Goal: Obtain resource: Download file/media

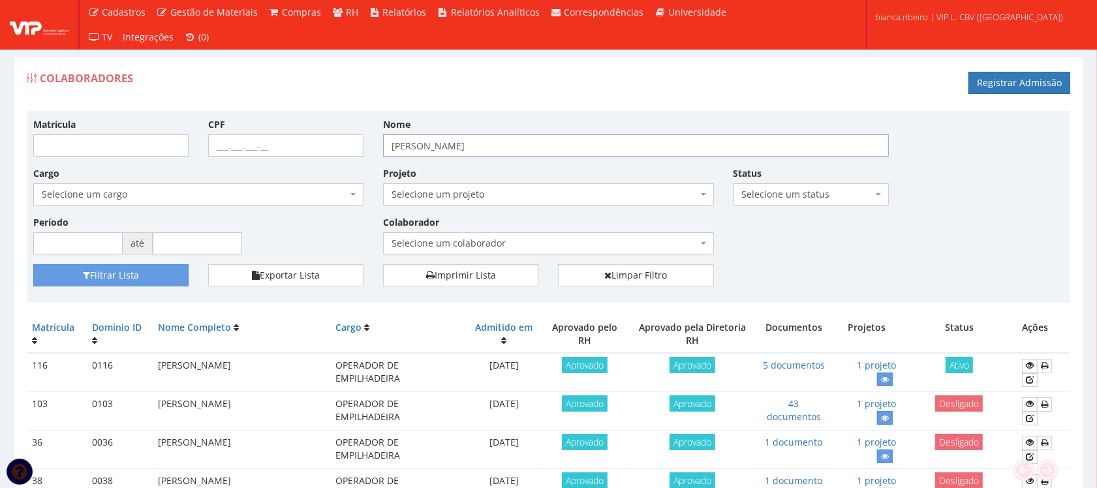
click at [592, 138] on input "victor hugo dias da silva" at bounding box center [636, 145] width 506 height 22
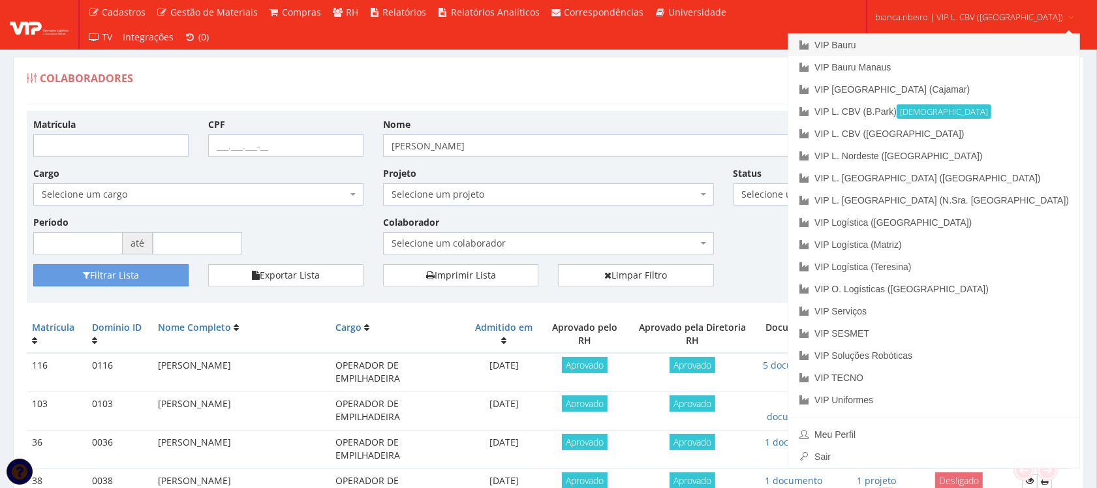
click at [927, 48] on link "VIP Bauru" at bounding box center [933, 45] width 291 height 22
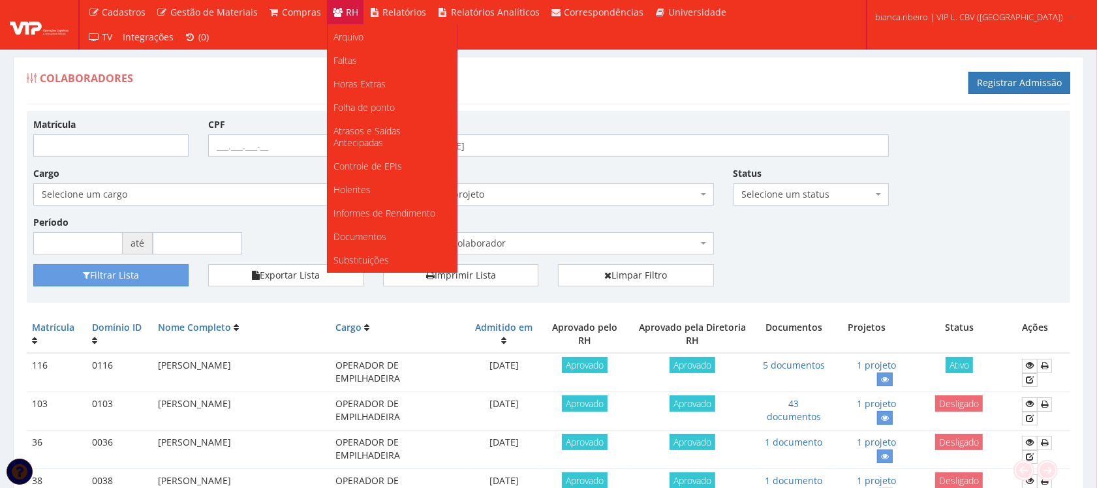
scroll to position [82, 0]
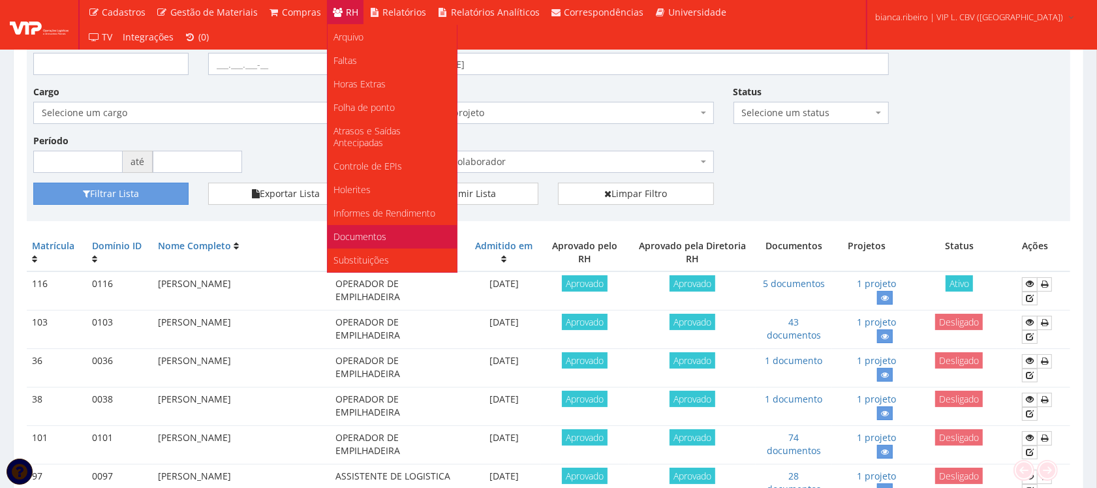
click at [345, 236] on span "Documentos" at bounding box center [360, 236] width 53 height 12
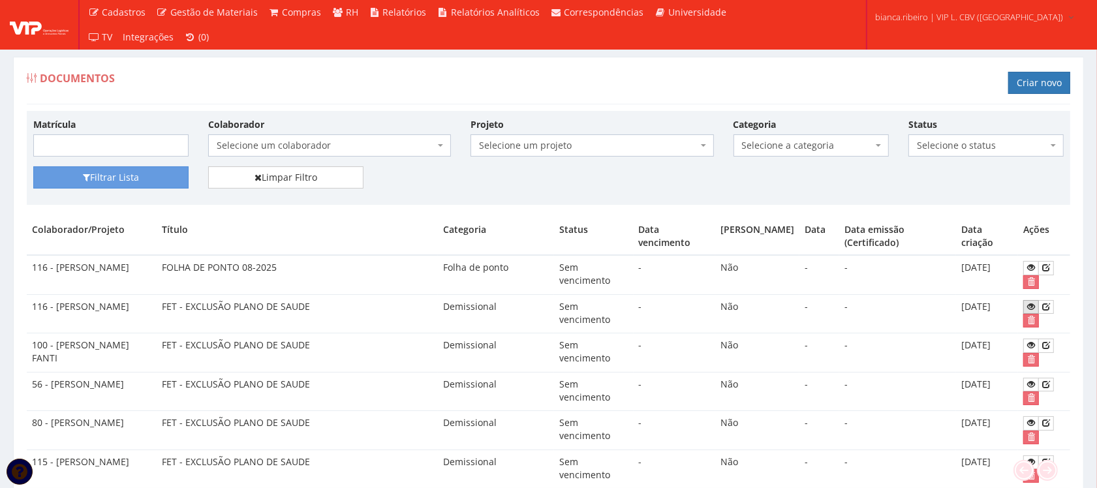
click at [1032, 310] on icon at bounding box center [1031, 306] width 8 height 9
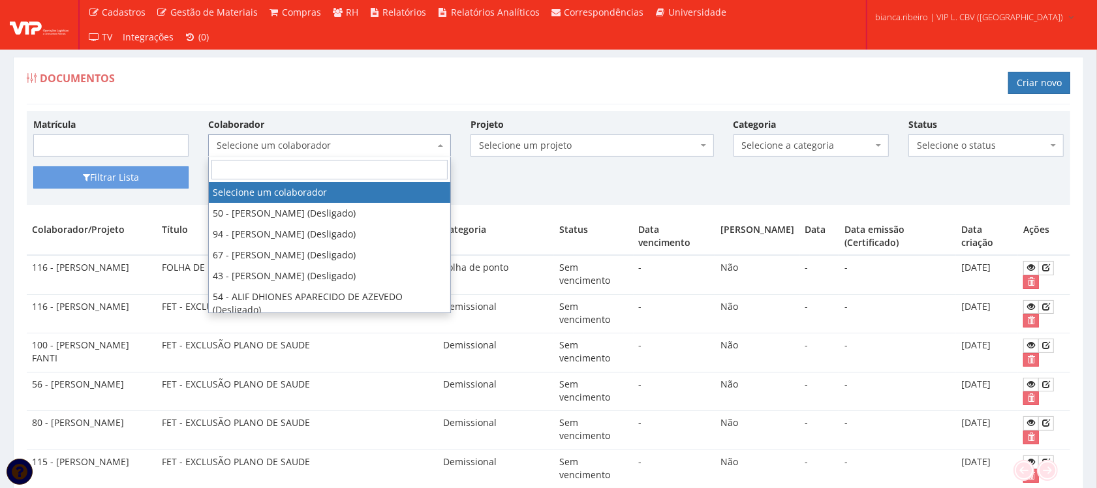
click at [365, 144] on span "Selecione um colaborador" at bounding box center [326, 145] width 218 height 13
click at [303, 174] on input "search" at bounding box center [329, 170] width 236 height 20
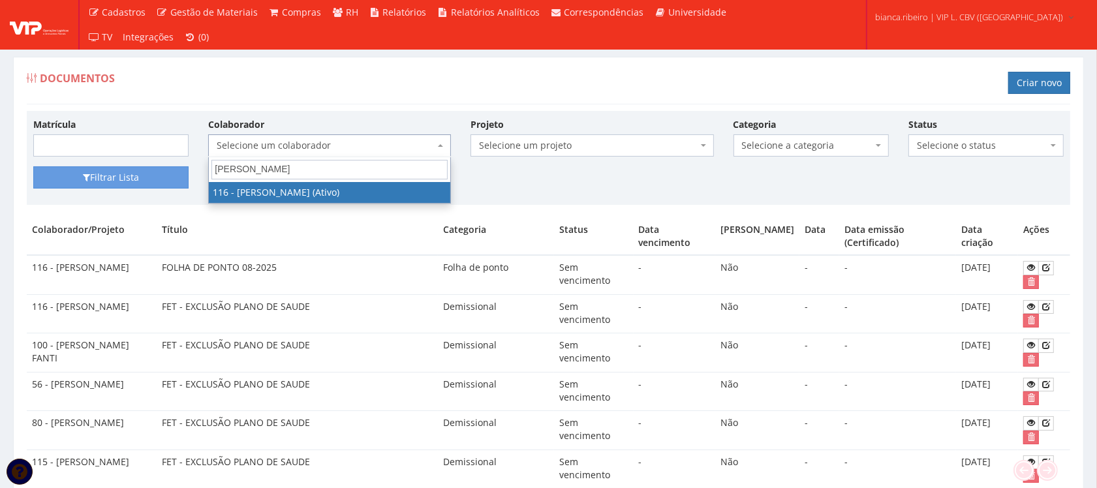
type input "VICTOR HUGO DIAS DA SILVA"
select select "3973"
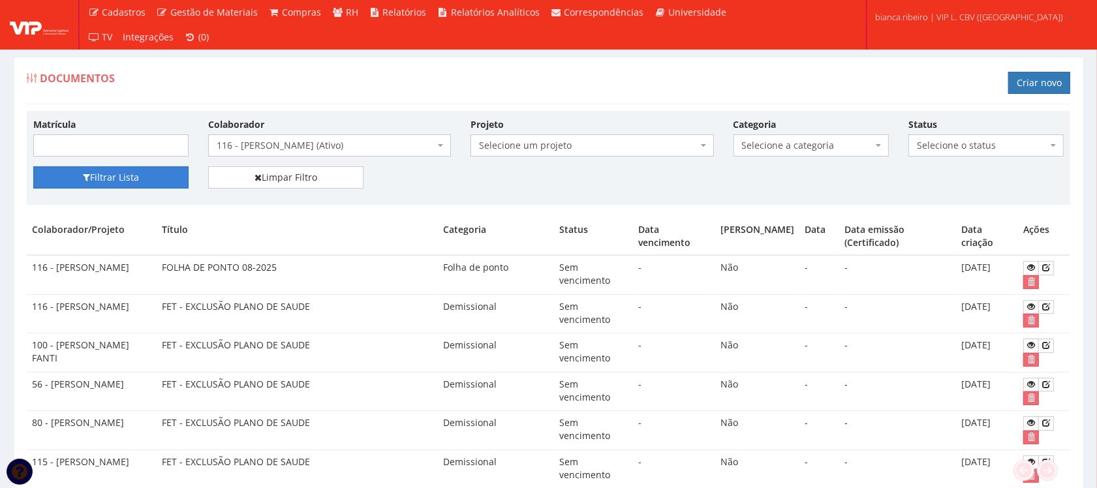
click at [131, 183] on button "Filtrar Lista" at bounding box center [110, 177] width 155 height 22
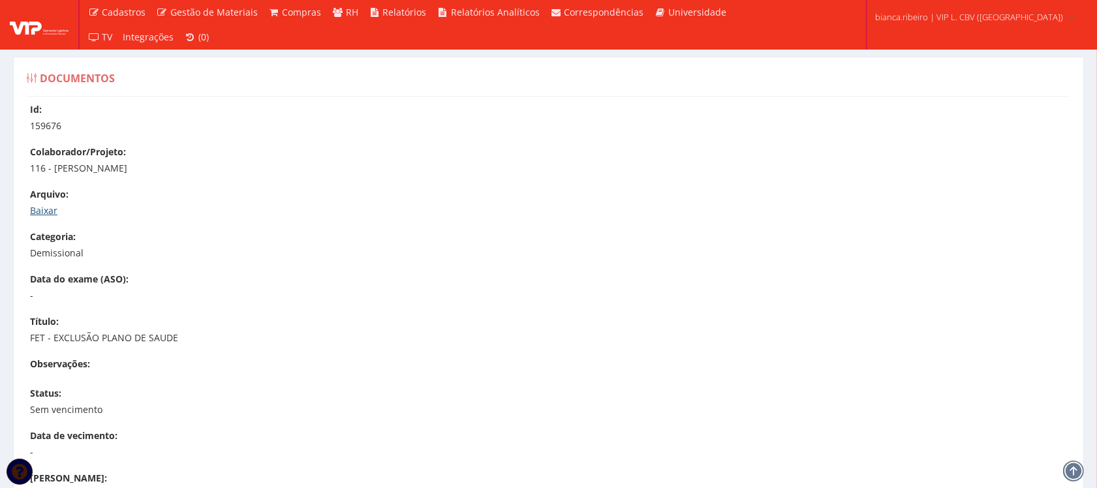
click at [40, 211] on link "Baixar" at bounding box center [43, 210] width 27 height 12
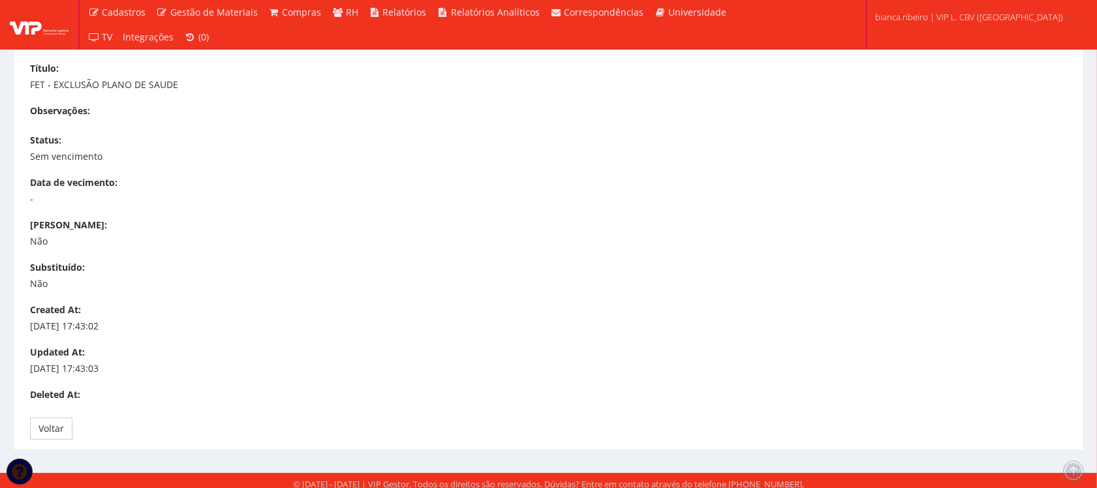
scroll to position [260, 0]
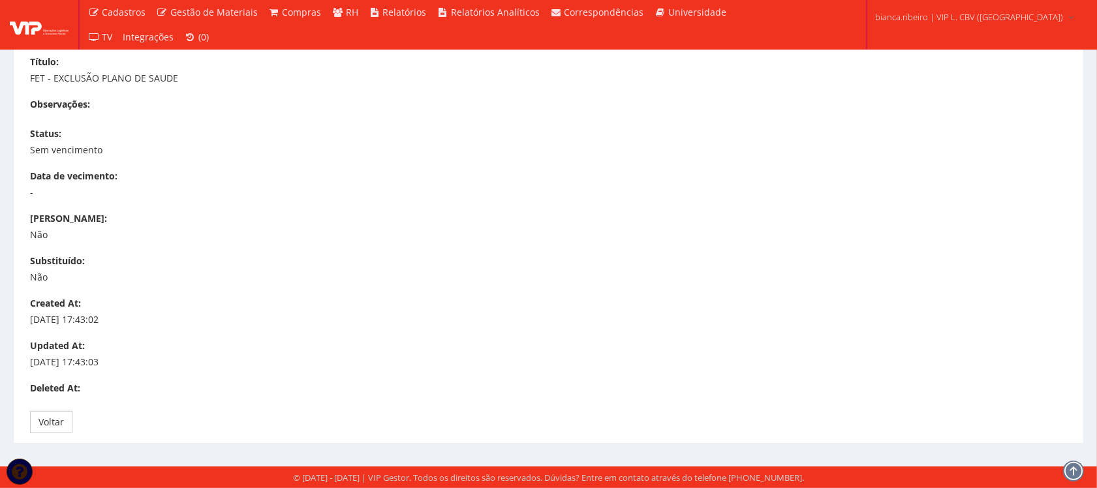
click at [752, 386] on div "Deleted At:" at bounding box center [555, 390] width 1050 height 16
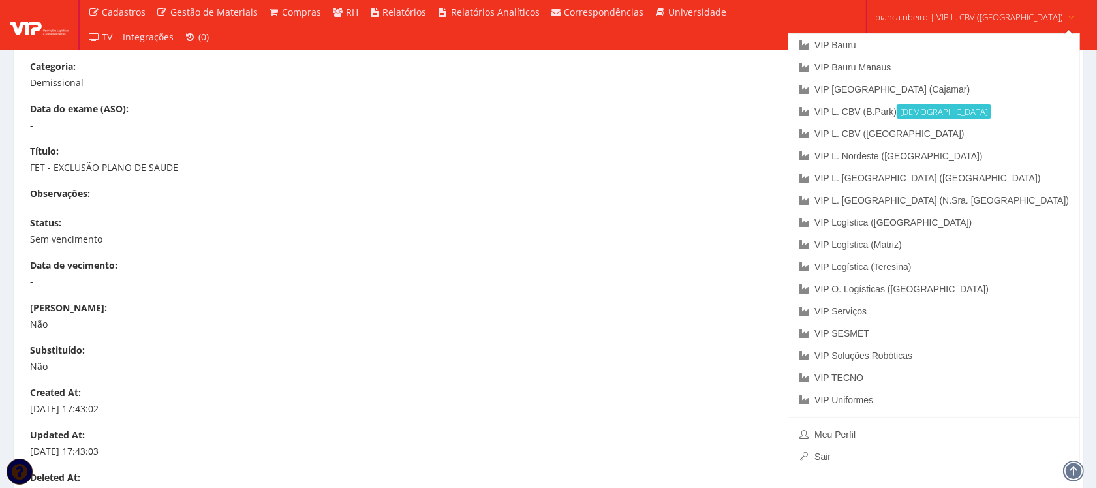
scroll to position [0, 0]
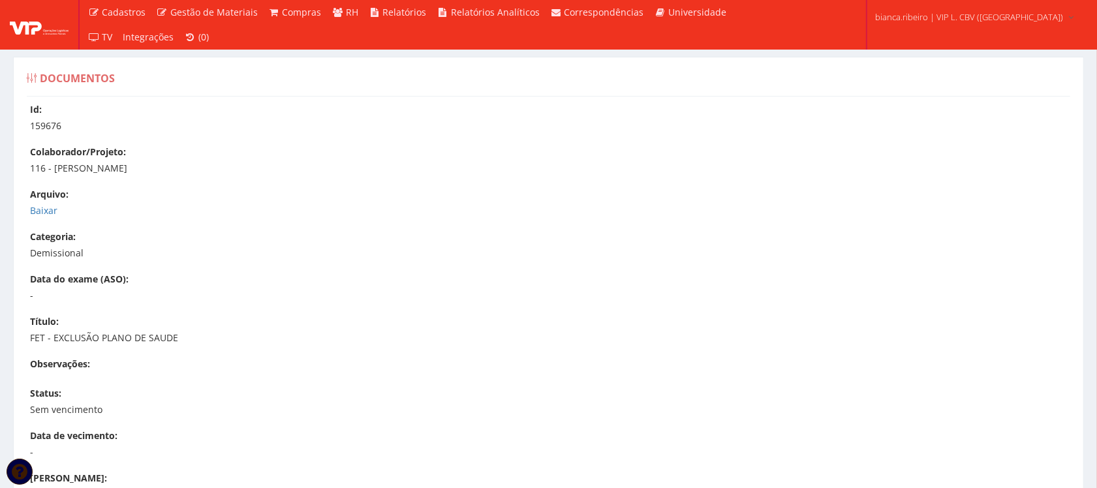
drag, startPoint x: 187, startPoint y: 170, endPoint x: 53, endPoint y: 164, distance: 133.9
click at [53, 164] on p "116 - [PERSON_NAME]" at bounding box center [555, 168] width 1050 height 13
copy p "VICTOR HUGO DIAS DA SILVA"
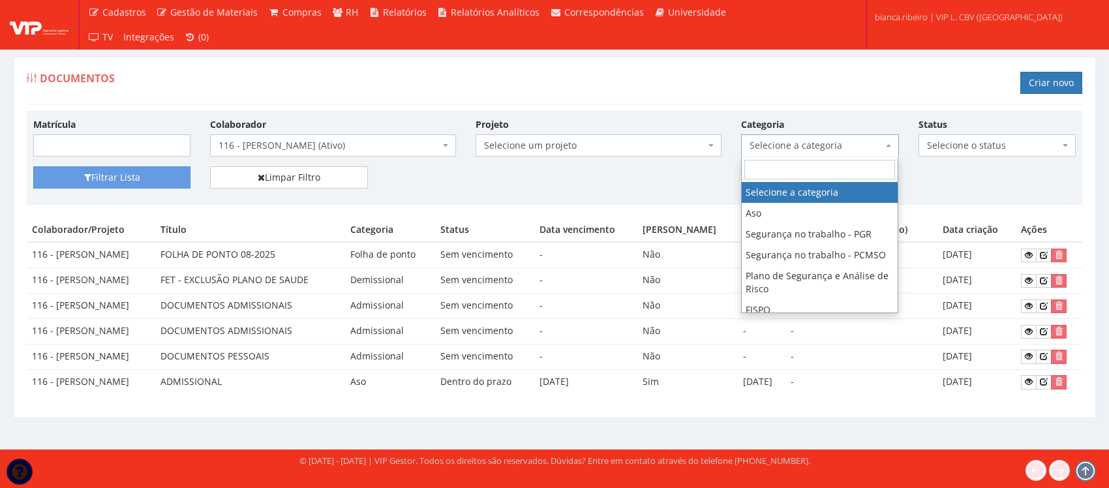
click at [842, 152] on span "Selecione a categoria" at bounding box center [816, 145] width 132 height 13
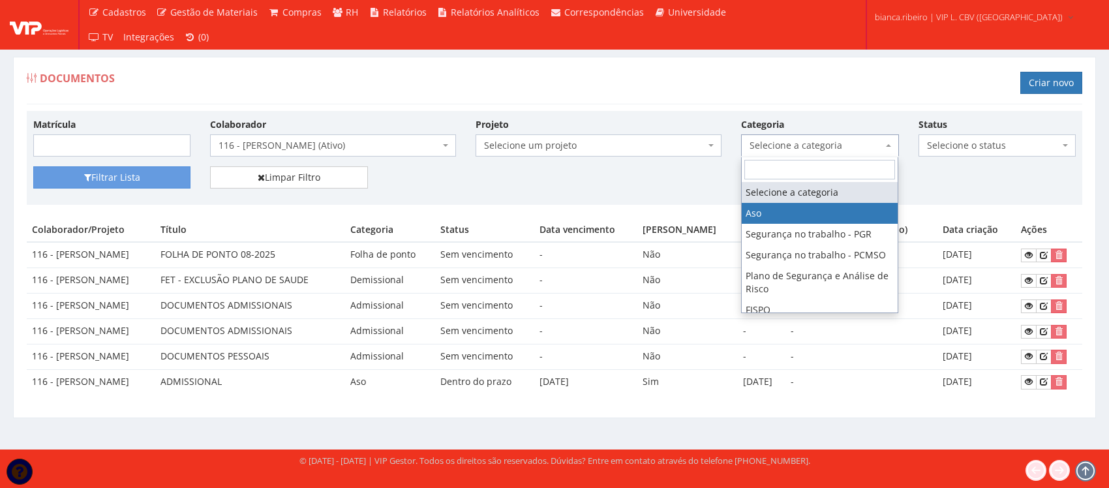
select select "aso"
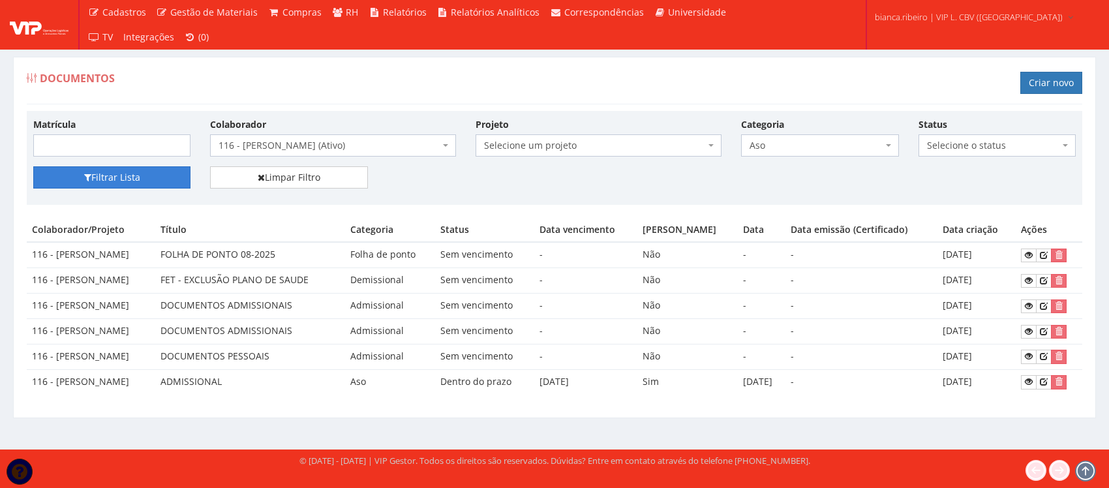
click at [79, 185] on button "Filtrar Lista" at bounding box center [111, 177] width 157 height 22
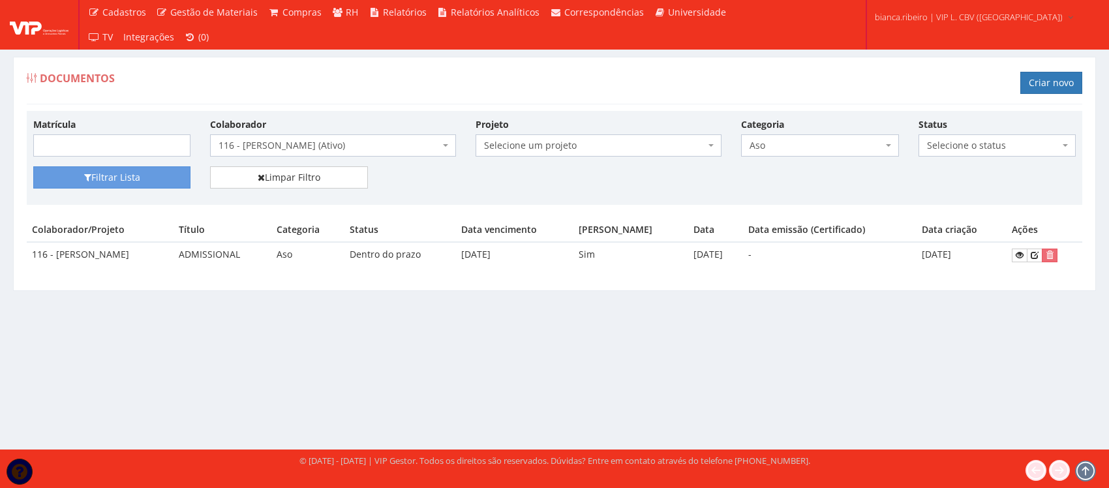
click at [13, 42] on div at bounding box center [40, 25] width 80 height 50
click at [27, 33] on img at bounding box center [39, 25] width 59 height 20
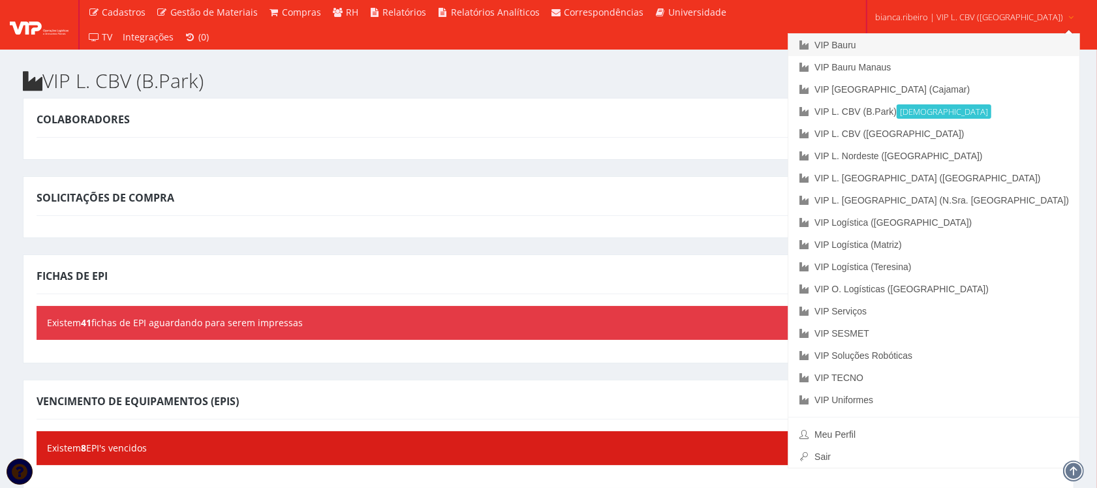
click at [904, 43] on link "VIP Bauru" at bounding box center [933, 45] width 291 height 22
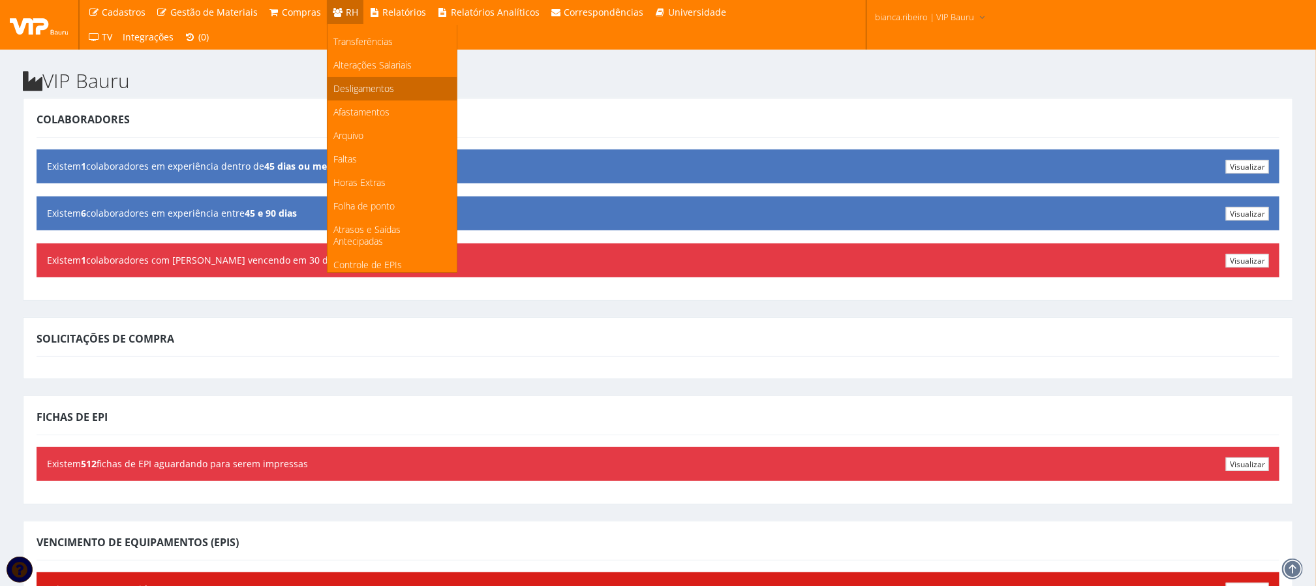
scroll to position [175, 0]
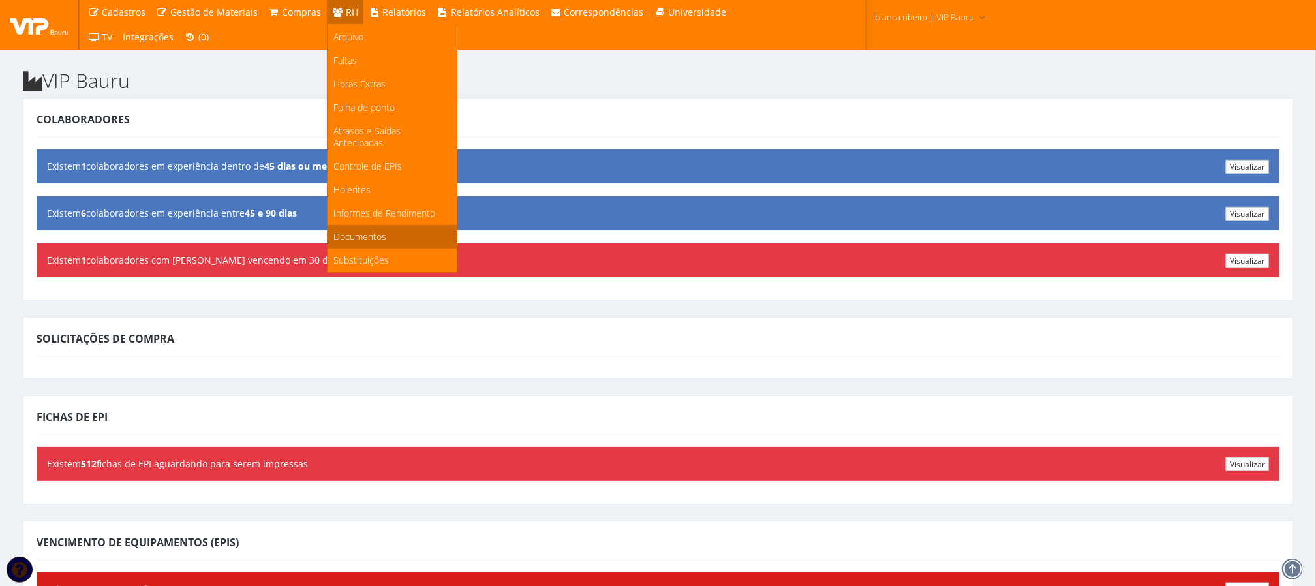
click at [366, 229] on link "Documentos" at bounding box center [392, 236] width 129 height 23
